Goal: Information Seeking & Learning: Learn about a topic

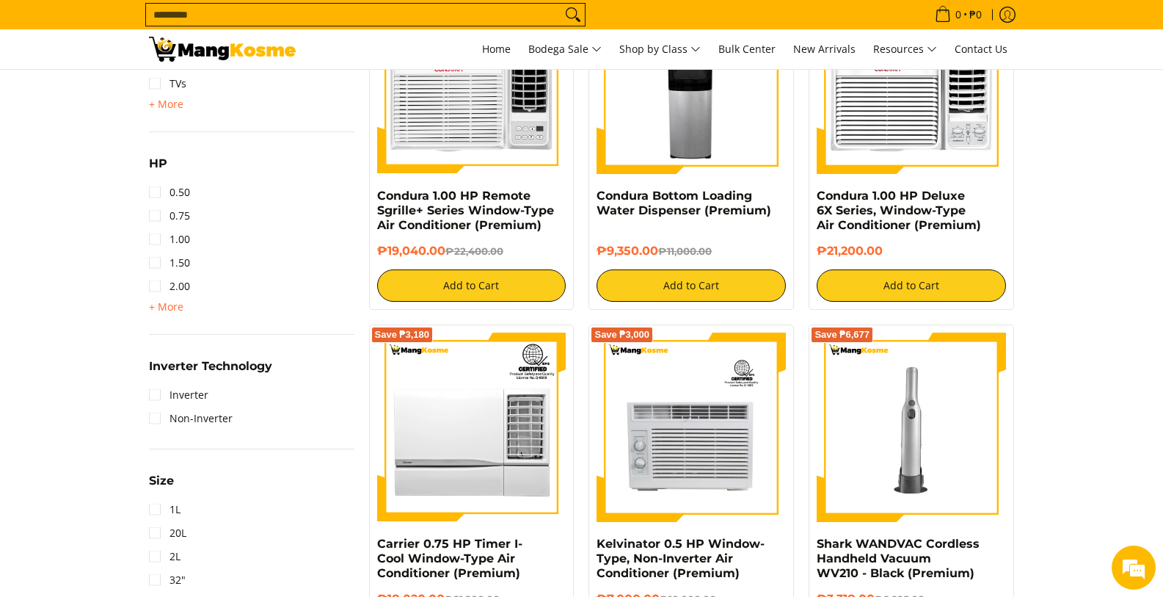
scroll to position [734, 0]
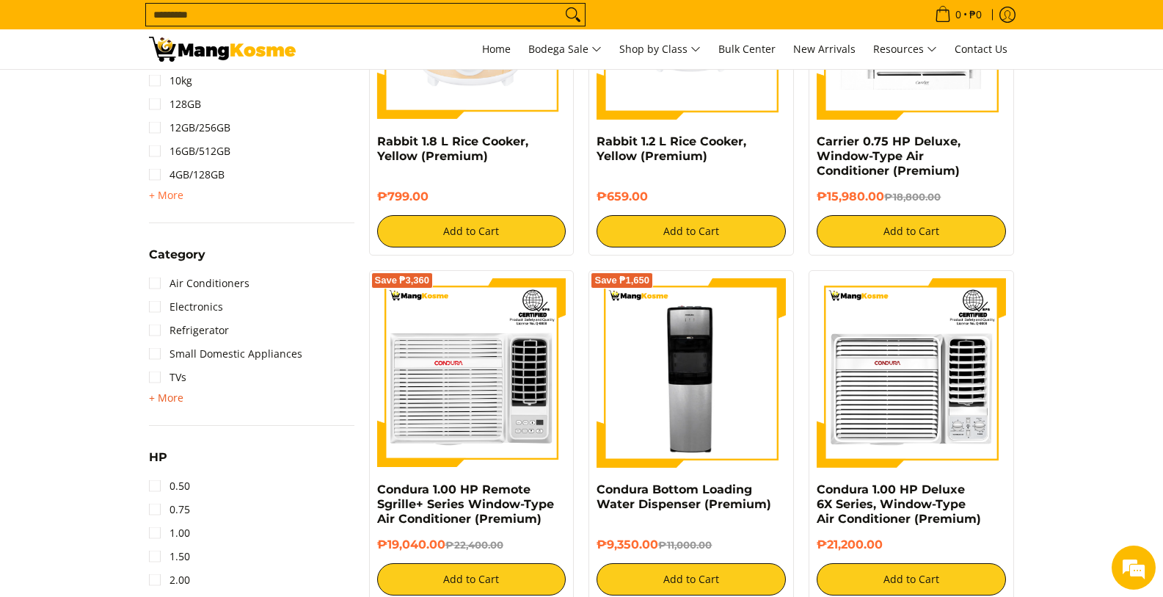
click at [162, 398] on span "+ More" at bounding box center [166, 398] width 34 height 12
click at [156, 402] on link "Washing Machine" at bounding box center [203, 400] width 109 height 23
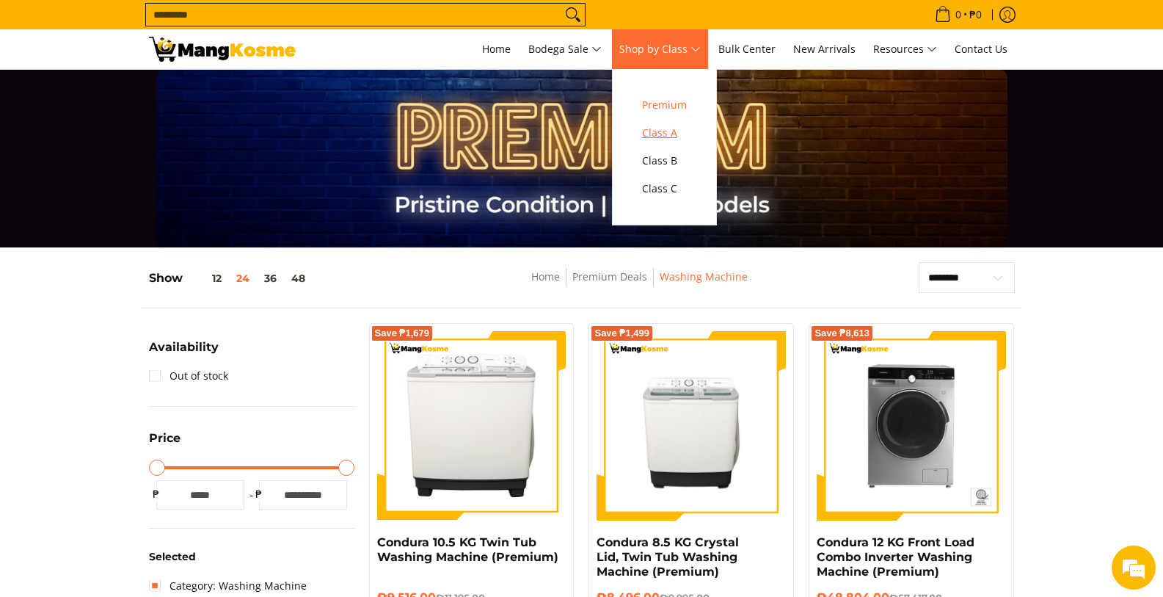
click at [660, 137] on span "Class A" at bounding box center [664, 133] width 45 height 18
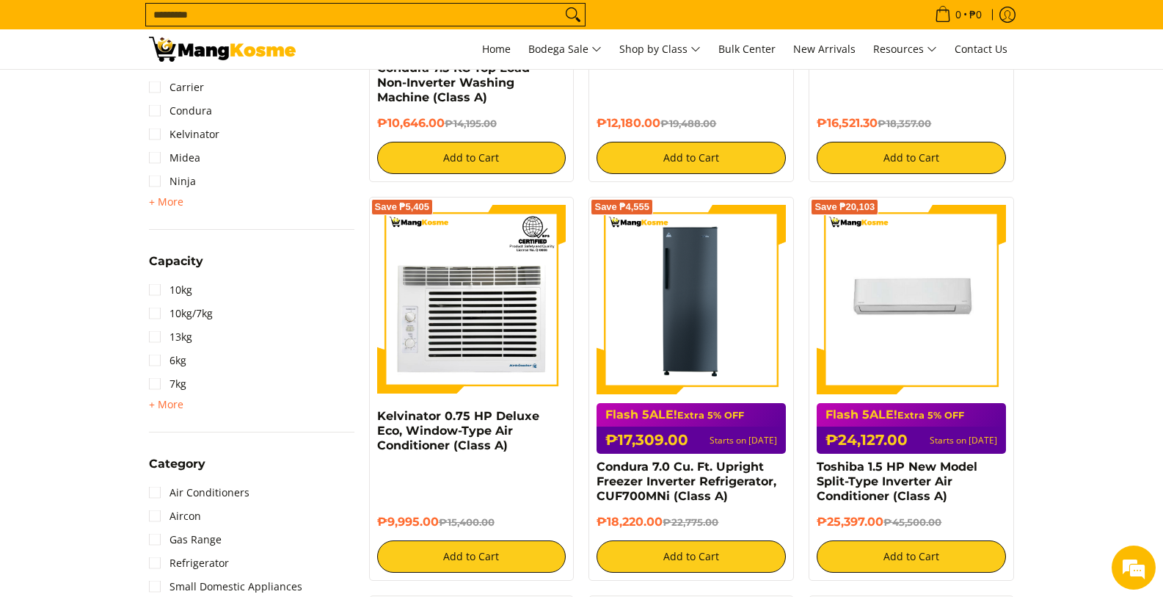
scroll to position [587, 0]
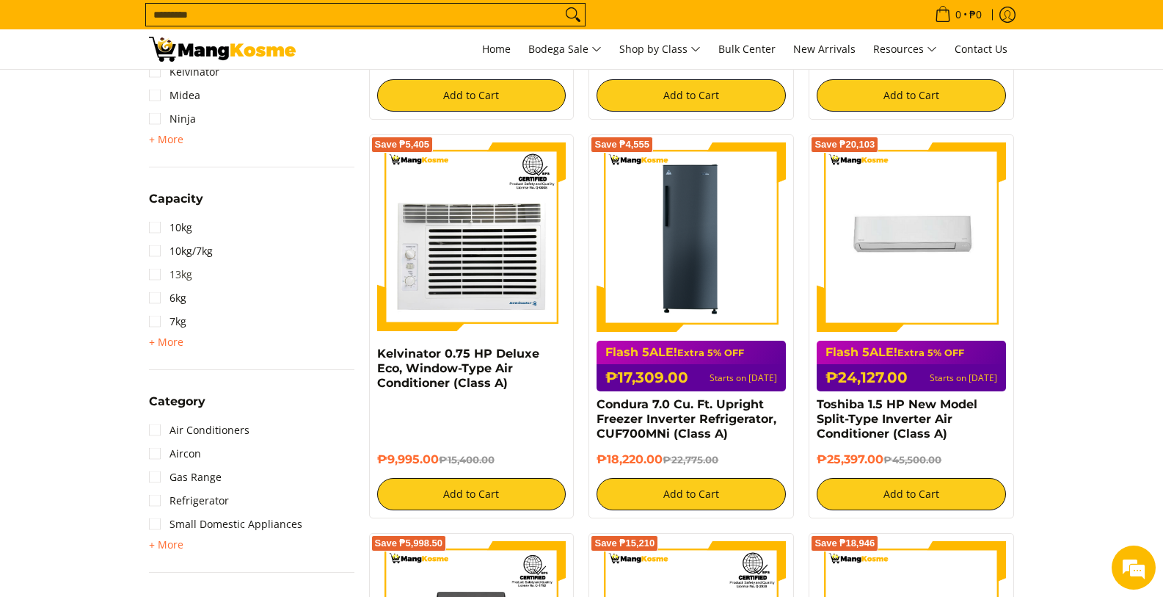
drag, startPoint x: 166, startPoint y: 343, endPoint x: 169, endPoint y: 280, distance: 63.2
click at [166, 343] on span "+ More" at bounding box center [166, 342] width 34 height 12
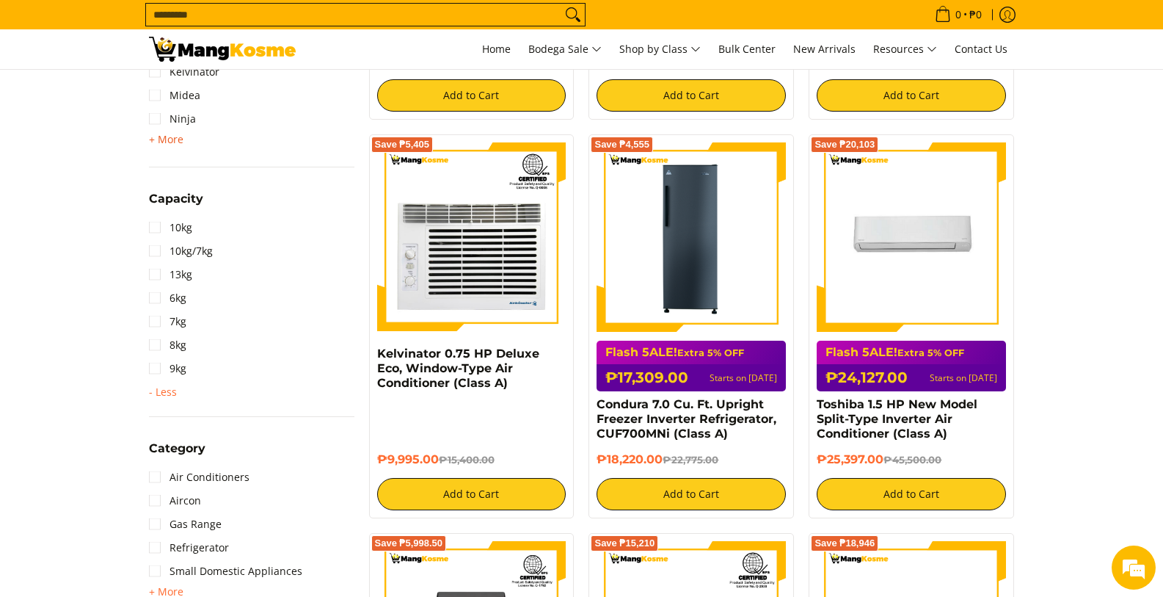
click at [178, 142] on span "+ More" at bounding box center [166, 140] width 34 height 12
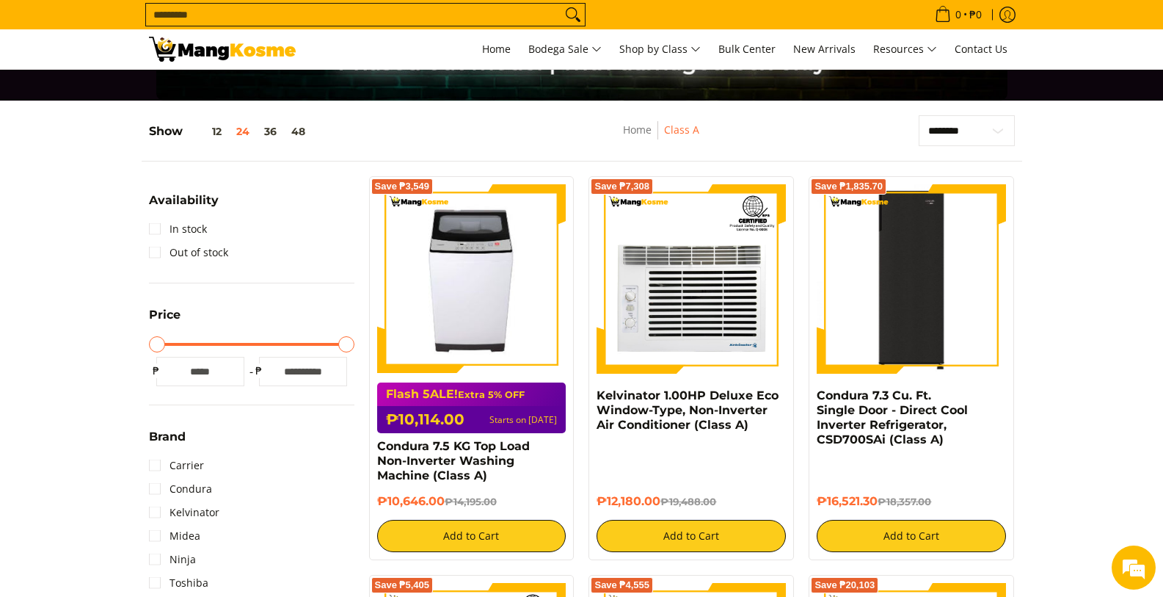
scroll to position [0, 0]
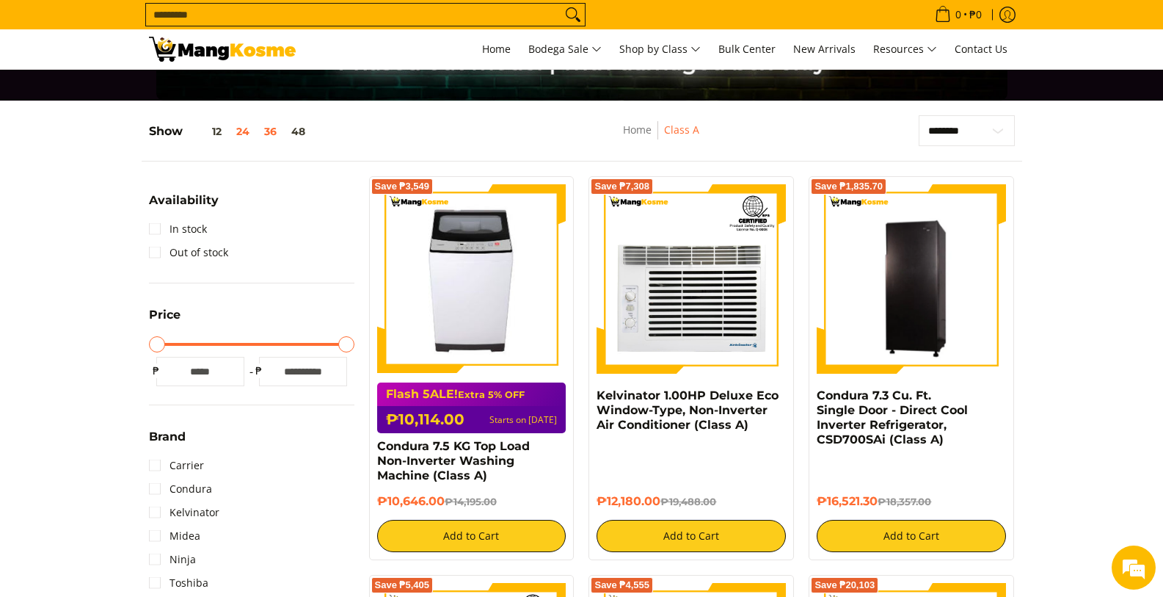
click at [266, 134] on button "36" at bounding box center [270, 131] width 27 height 12
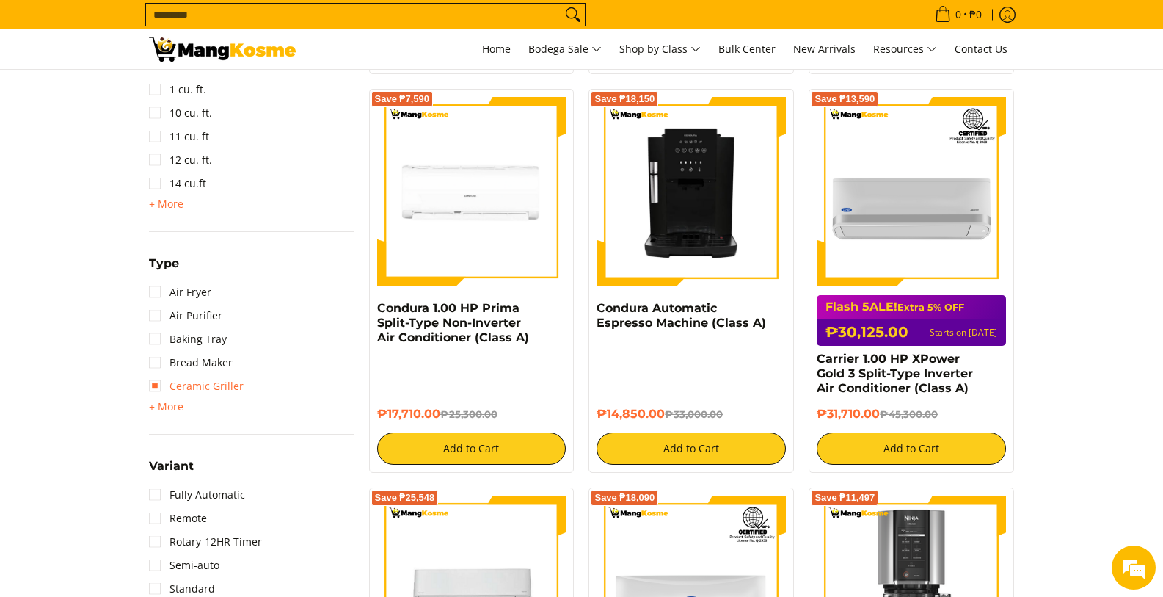
scroll to position [1440, 0]
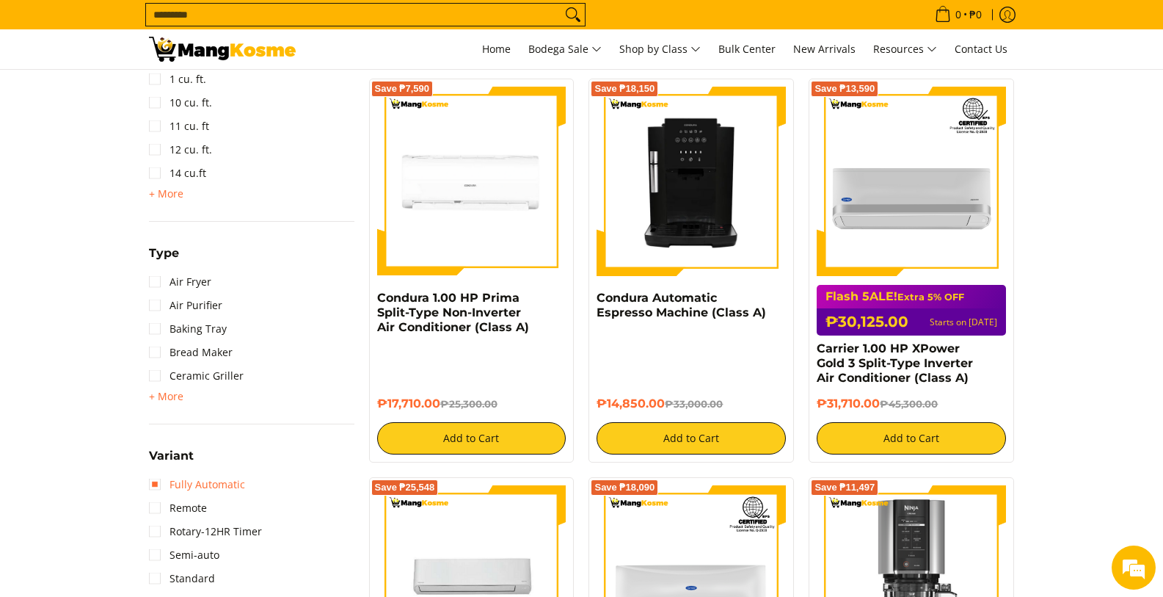
click at [153, 483] on link "Fully Automatic" at bounding box center [197, 484] width 96 height 23
